Goal: Information Seeking & Learning: Learn about a topic

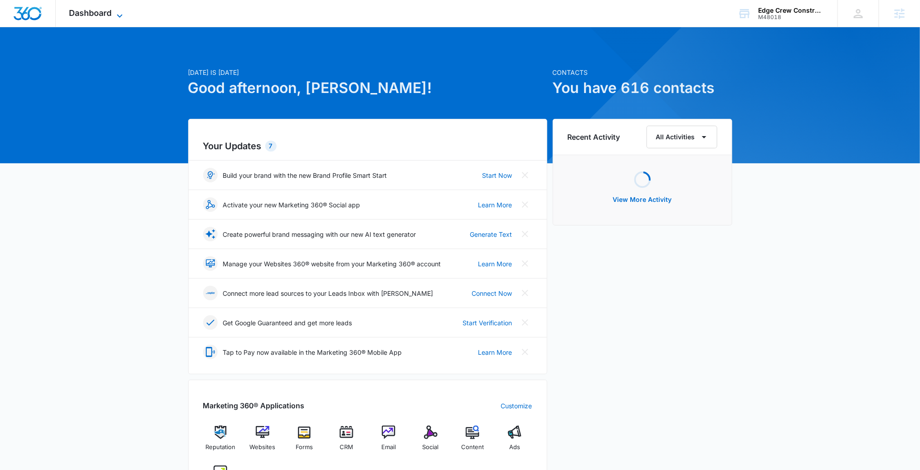
click at [95, 13] on span "Dashboard" at bounding box center [90, 13] width 43 height 10
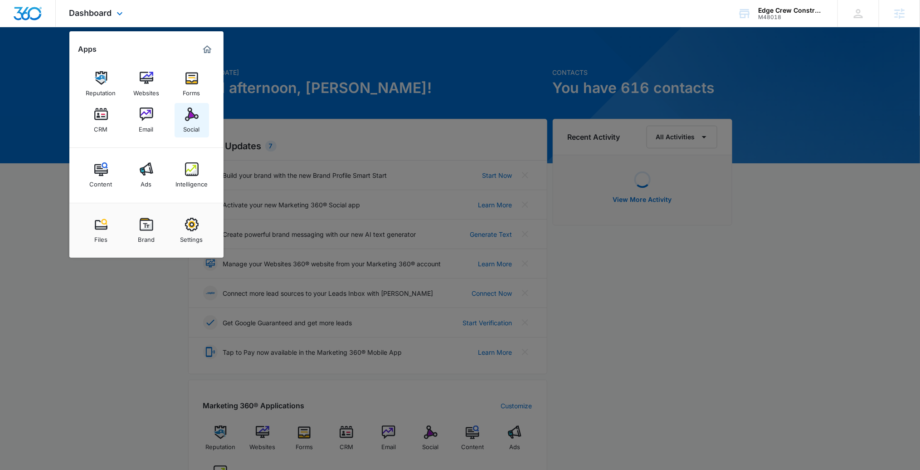
click at [194, 124] on div "Social" at bounding box center [192, 127] width 16 height 12
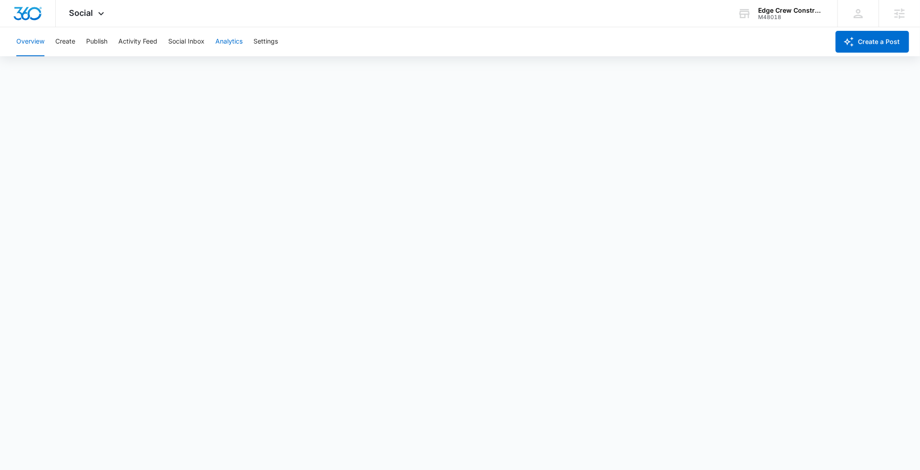
click at [231, 45] on button "Analytics" at bounding box center [228, 41] width 27 height 29
click at [309, 69] on button "Reports" at bounding box center [298, 69] width 23 height 25
click at [866, 44] on button "Create a Post" at bounding box center [872, 42] width 73 height 22
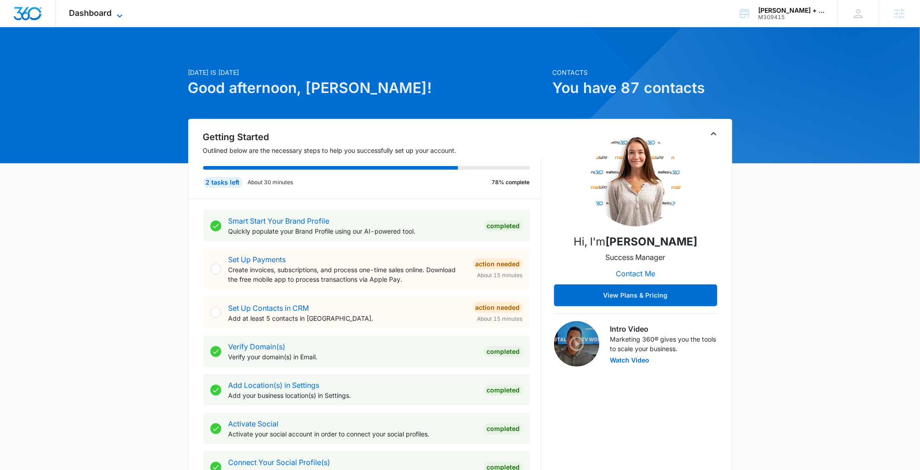
click at [120, 11] on icon at bounding box center [119, 15] width 11 height 11
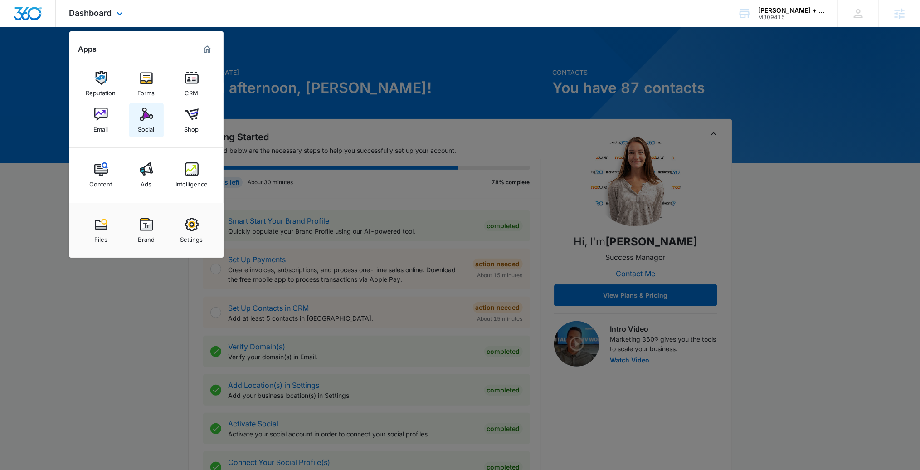
click at [146, 125] on div "Social" at bounding box center [146, 127] width 16 height 12
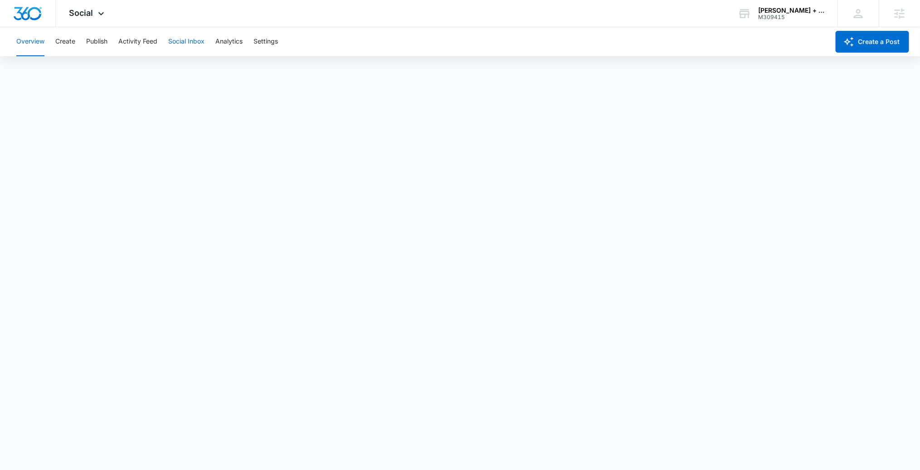
click at [195, 42] on button "Social Inbox" at bounding box center [186, 41] width 36 height 29
click at [258, 34] on button "Settings" at bounding box center [265, 41] width 24 height 29
click at [232, 41] on button "Analytics" at bounding box center [228, 41] width 27 height 29
click at [301, 68] on button "Reports" at bounding box center [298, 69] width 23 height 25
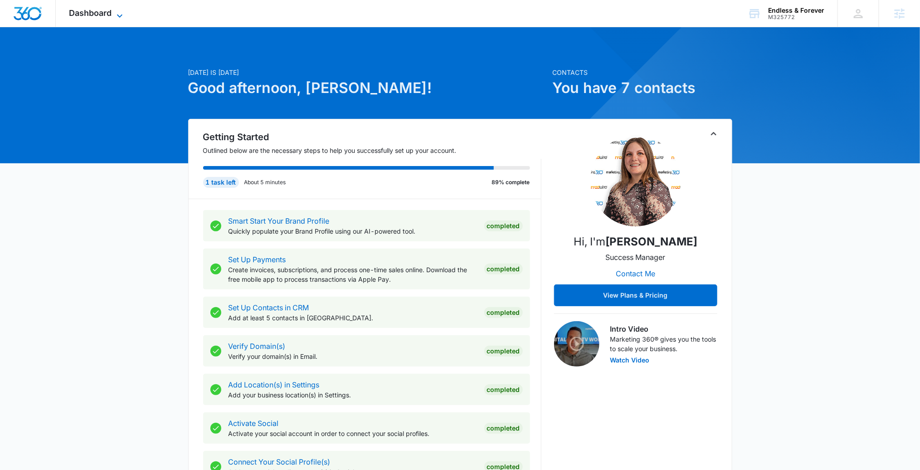
click at [85, 15] on span "Dashboard" at bounding box center [90, 13] width 43 height 10
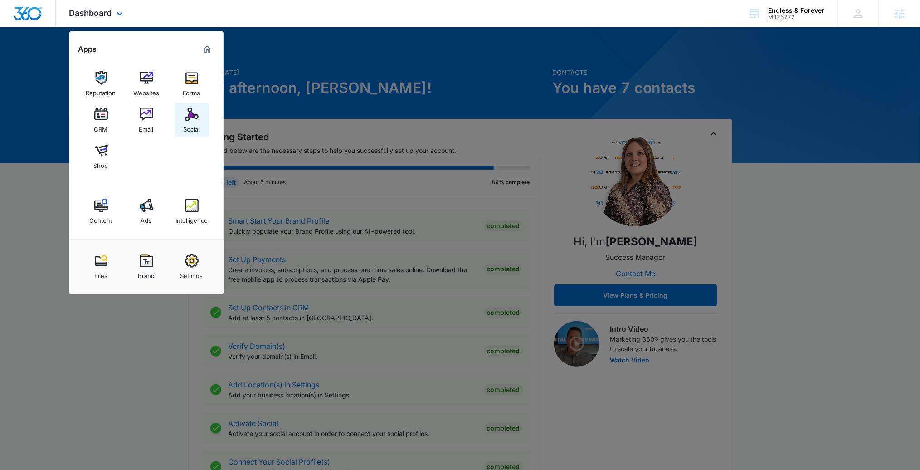
click at [179, 118] on link "Social" at bounding box center [192, 120] width 34 height 34
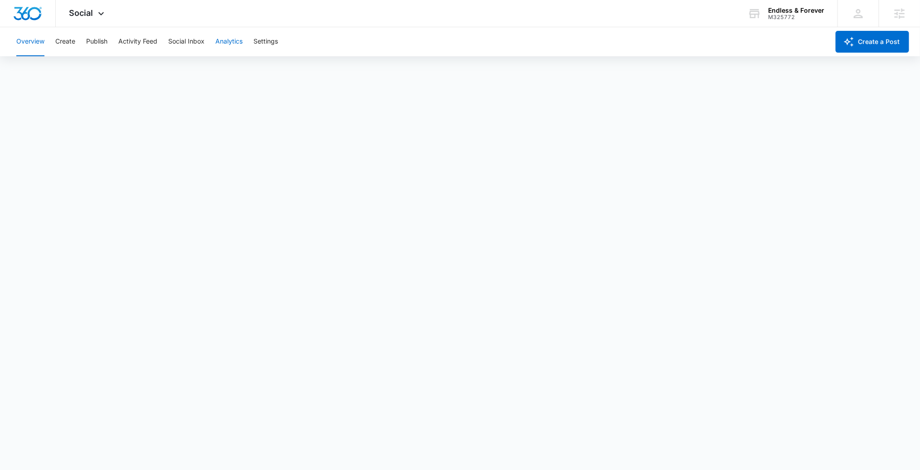
click at [217, 44] on button "Analytics" at bounding box center [228, 41] width 27 height 29
click at [295, 64] on button "Reports" at bounding box center [298, 69] width 23 height 25
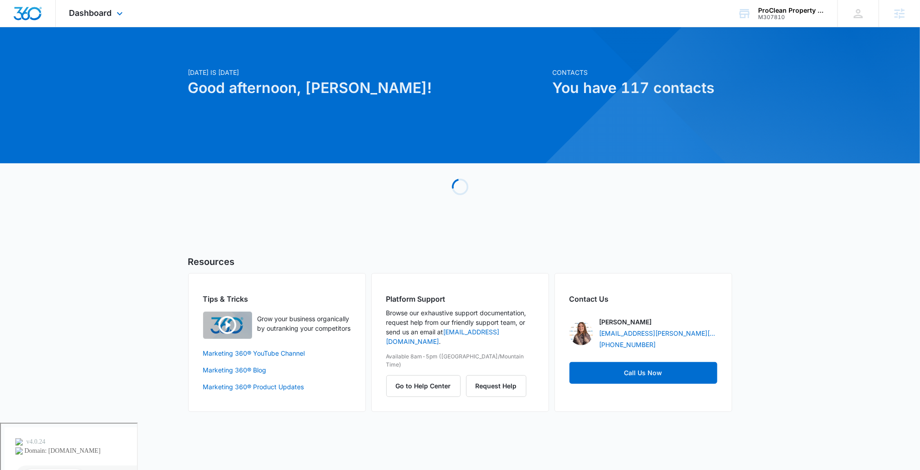
click at [112, 21] on div "Dashboard Apps Reputation Websites Forms CRM Email Social Content Ads Intellige…" at bounding box center [97, 13] width 83 height 27
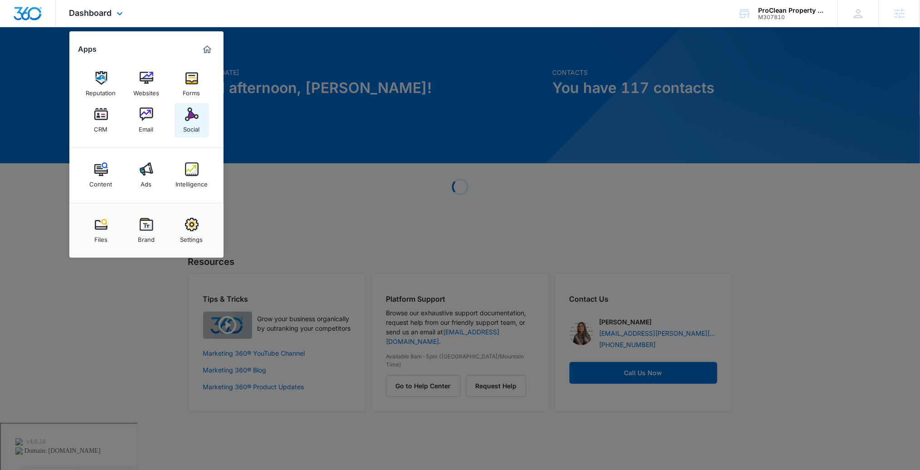
click at [188, 115] on img at bounding box center [192, 114] width 14 height 14
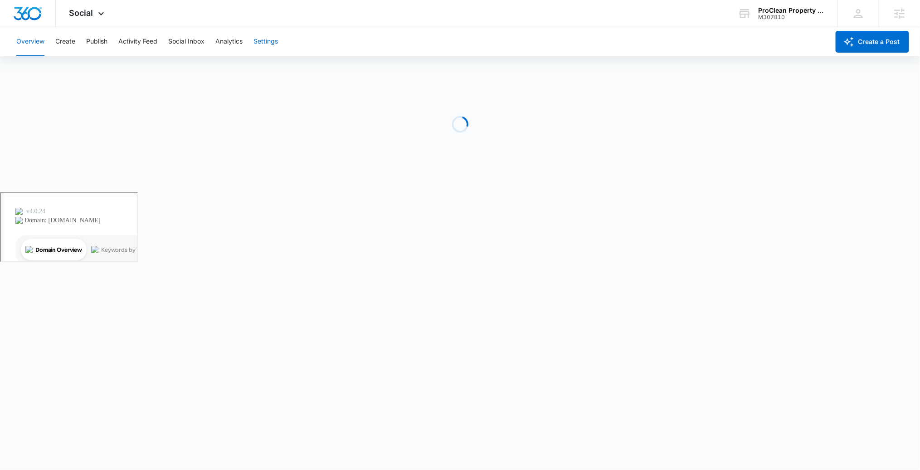
click at [263, 42] on button "Settings" at bounding box center [265, 41] width 24 height 29
click at [287, 31] on div "Overview Create Publish Activity Feed Social Inbox Analytics Settings" at bounding box center [420, 41] width 818 height 29
click at [263, 38] on button "Settings" at bounding box center [265, 41] width 24 height 29
click at [237, 44] on button "Analytics" at bounding box center [228, 41] width 27 height 29
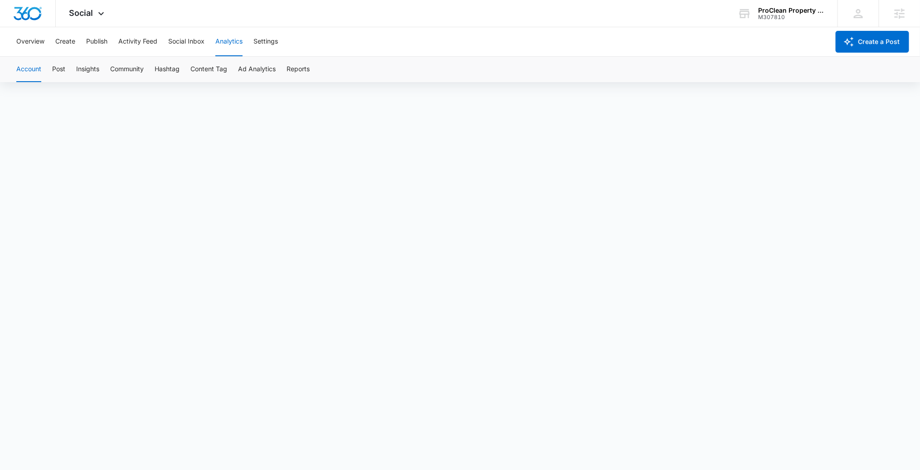
click at [287, 62] on div "Account Post Insights Community Hashtag Content Tag Ad Analytics Reports" at bounding box center [460, 69] width 898 height 25
click at [310, 71] on button "Reports" at bounding box center [298, 69] width 23 height 25
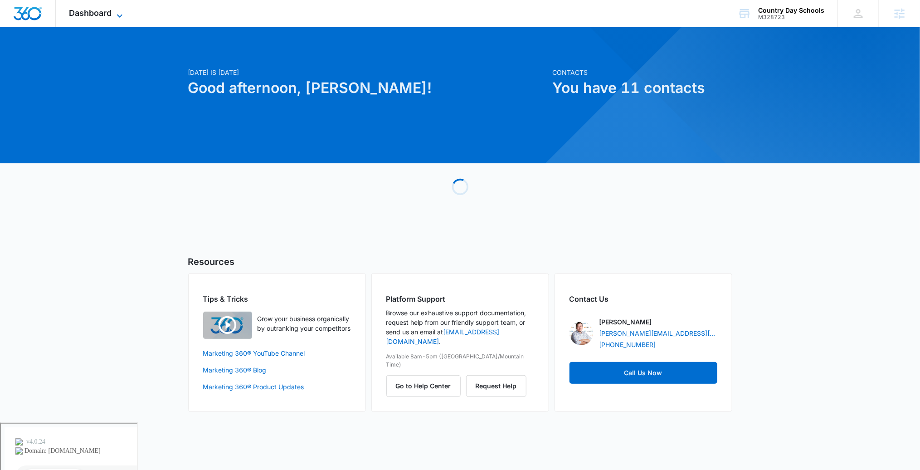
click at [107, 13] on span "Dashboard" at bounding box center [90, 13] width 43 height 10
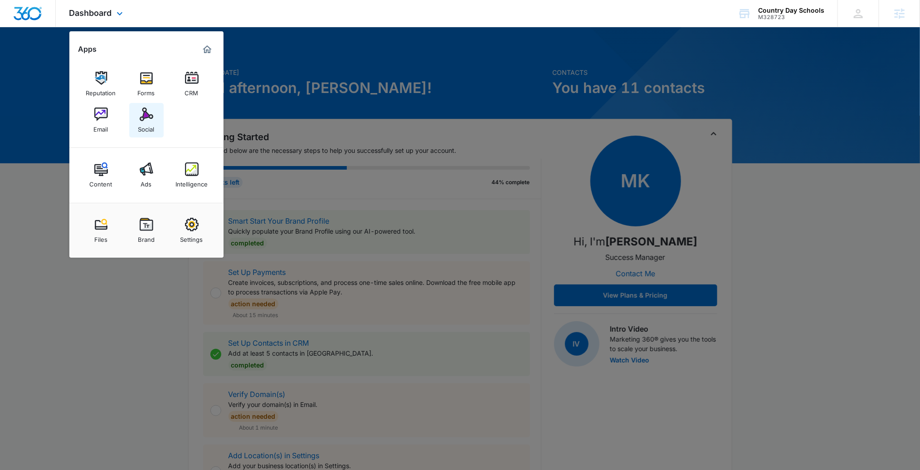
click at [148, 133] on link "Social" at bounding box center [146, 120] width 34 height 34
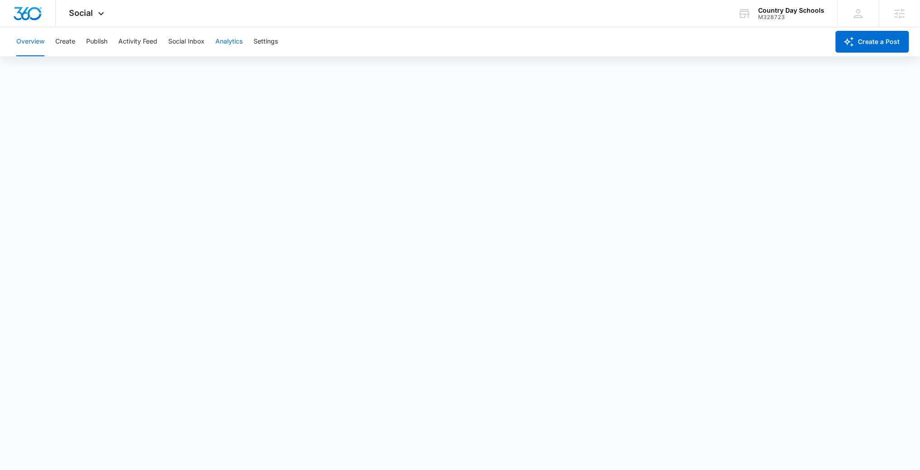
click at [227, 43] on button "Analytics" at bounding box center [228, 41] width 27 height 29
click at [302, 63] on button "Reports" at bounding box center [298, 69] width 23 height 25
